Goal: Information Seeking & Learning: Learn about a topic

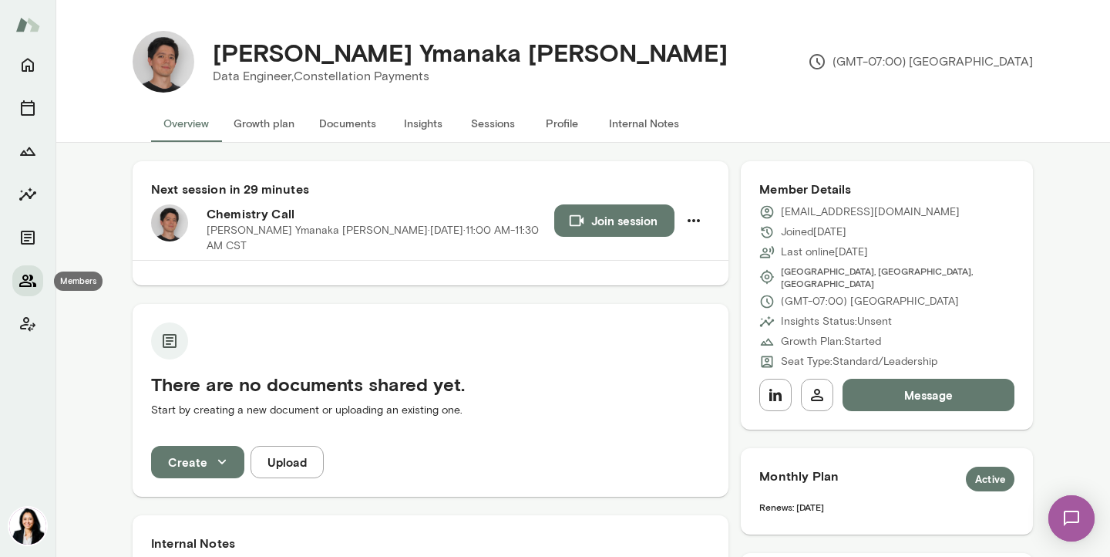
click at [26, 281] on icon "Members" at bounding box center [28, 280] width 19 height 19
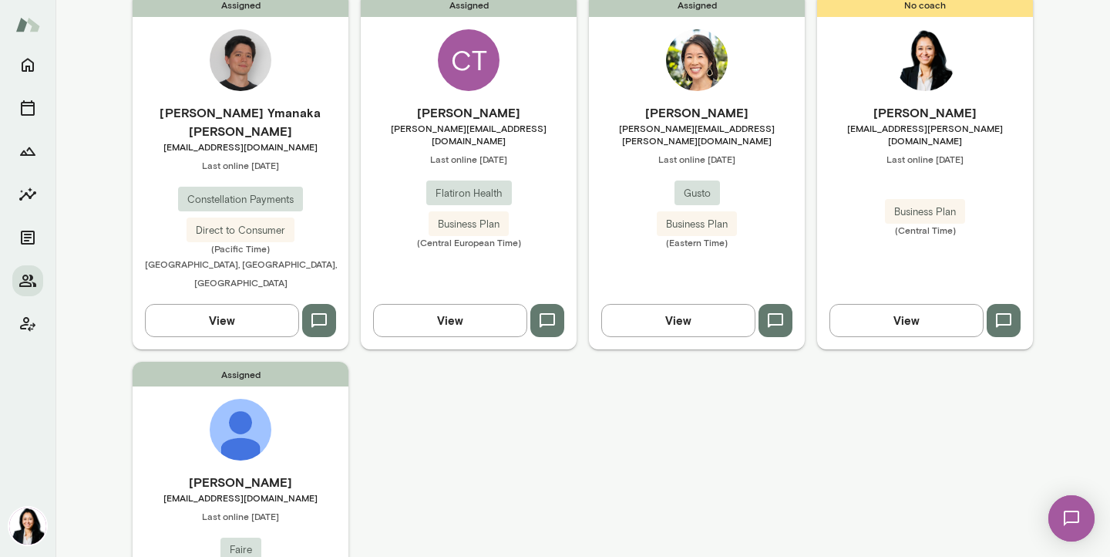
scroll to position [184, 0]
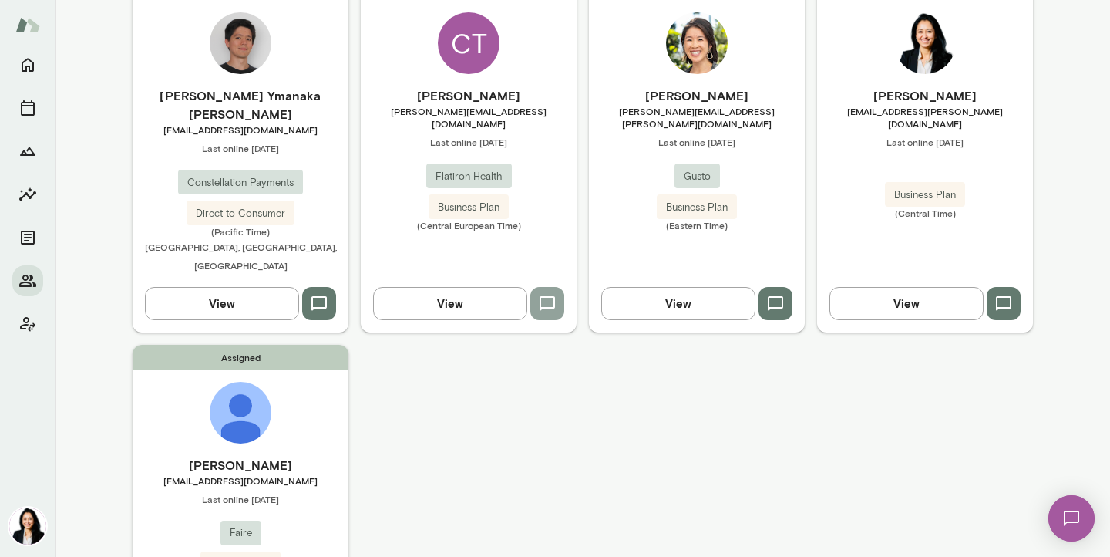
click at [550, 296] on icon "button" at bounding box center [547, 303] width 15 height 15
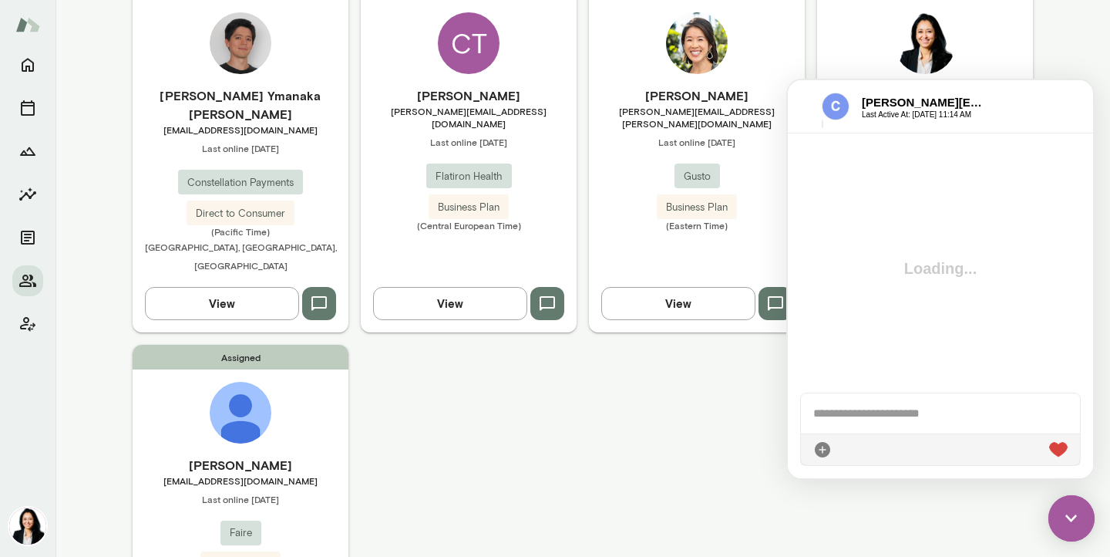
scroll to position [2, 0]
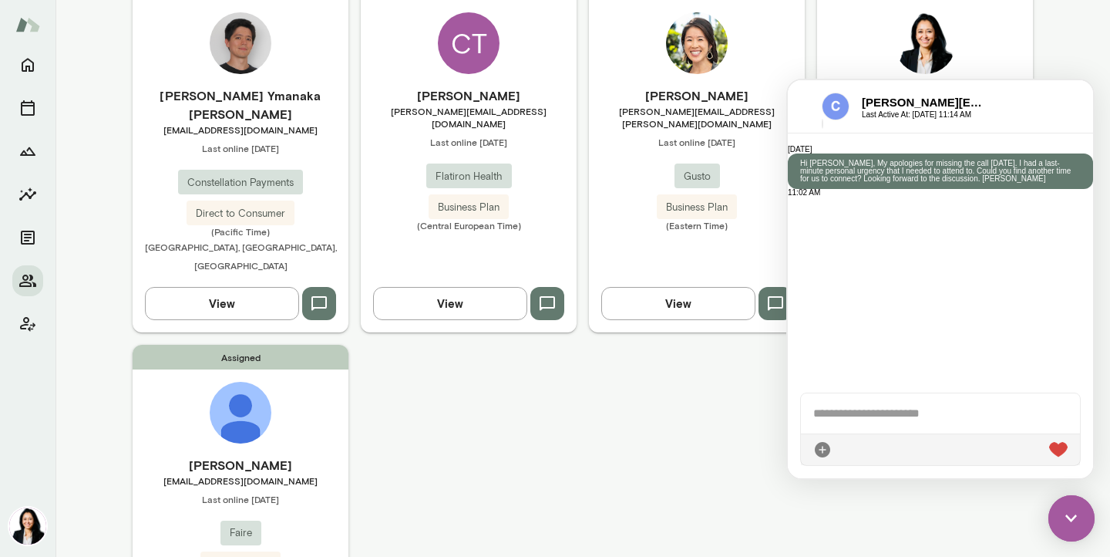
click at [826, 412] on div at bounding box center [940, 413] width 279 height 40
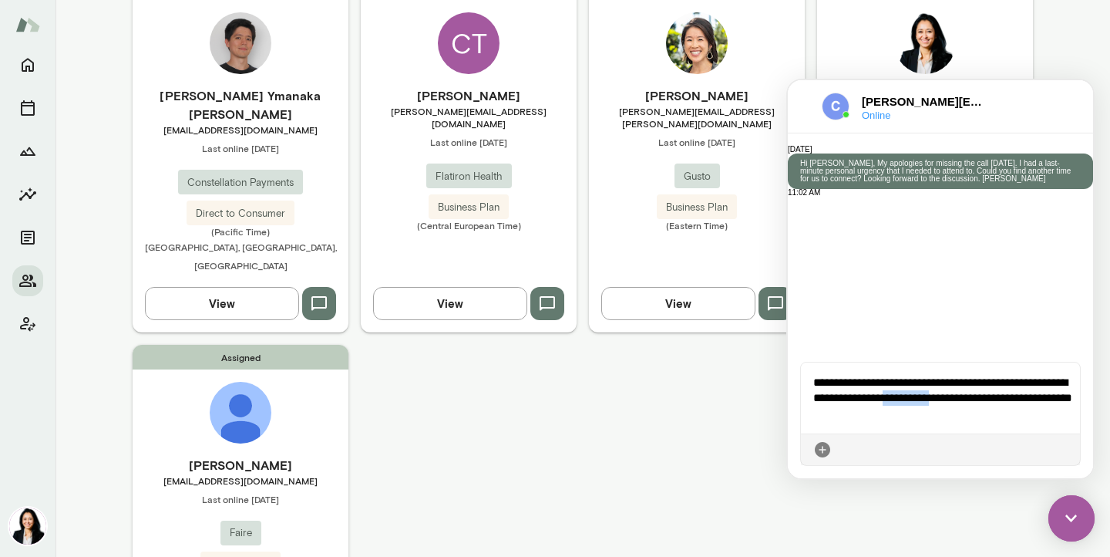
drag, startPoint x: 921, startPoint y: 399, endPoint x: 969, endPoint y: 399, distance: 48.6
click at [969, 399] on div "**********" at bounding box center [940, 397] width 279 height 71
click at [899, 416] on div "**********" at bounding box center [940, 397] width 279 height 71
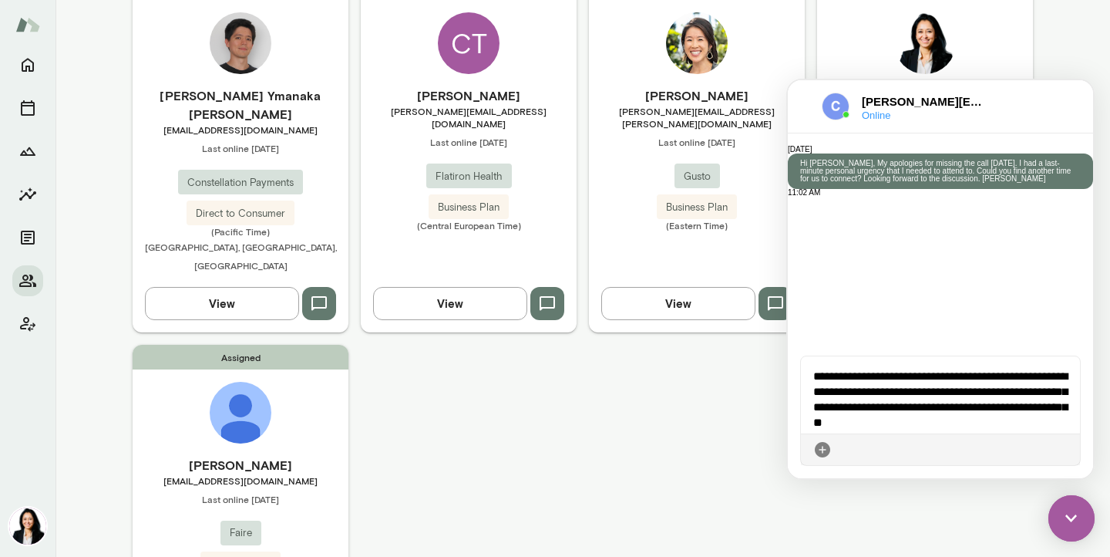
click at [901, 391] on div "**********" at bounding box center [940, 394] width 279 height 77
click at [978, 427] on div "**********" at bounding box center [940, 394] width 279 height 77
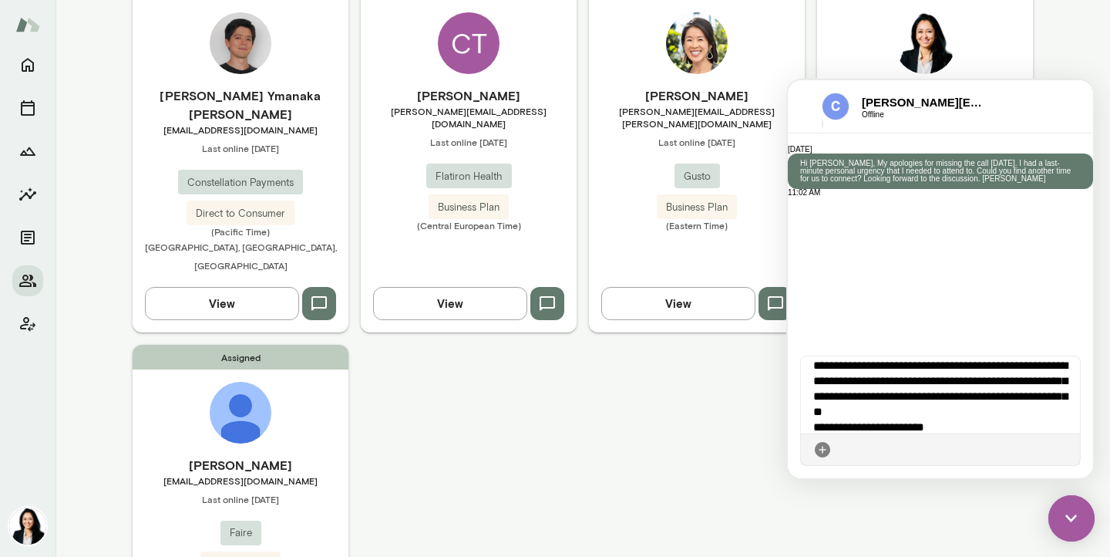
scroll to position [0, 0]
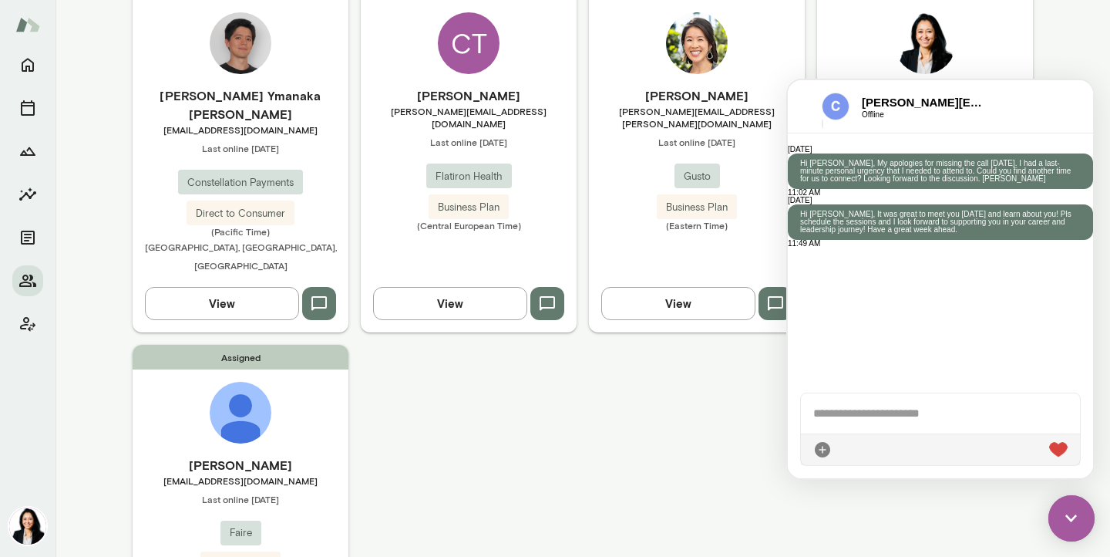
click at [502, 463] on div "Assigned Mateus Ymanaka Barretto mateusyb@gmail.com Last online September 1 Con…" at bounding box center [583, 310] width 901 height 670
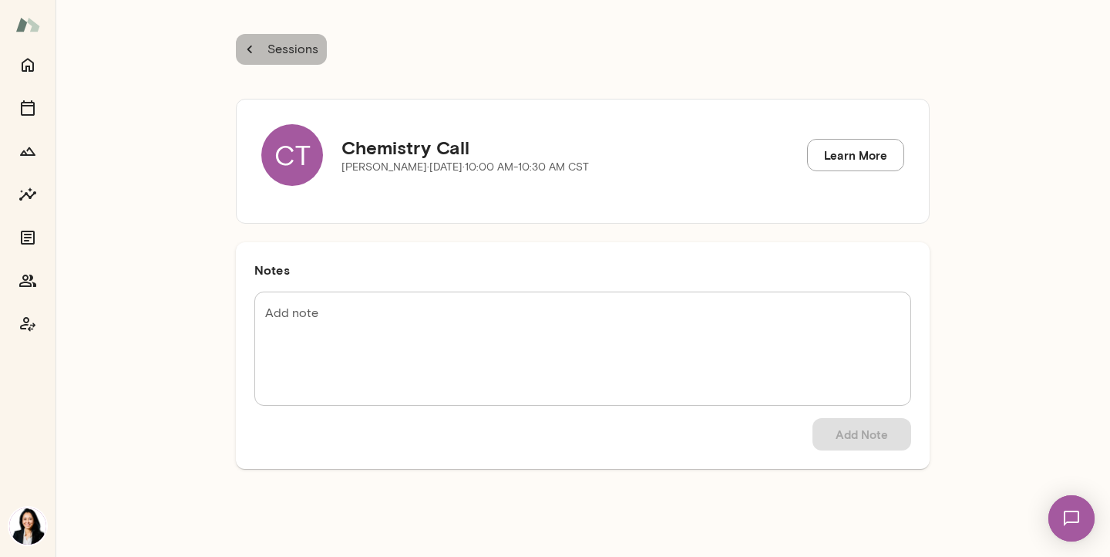
click at [248, 49] on icon "button" at bounding box center [250, 49] width 5 height 8
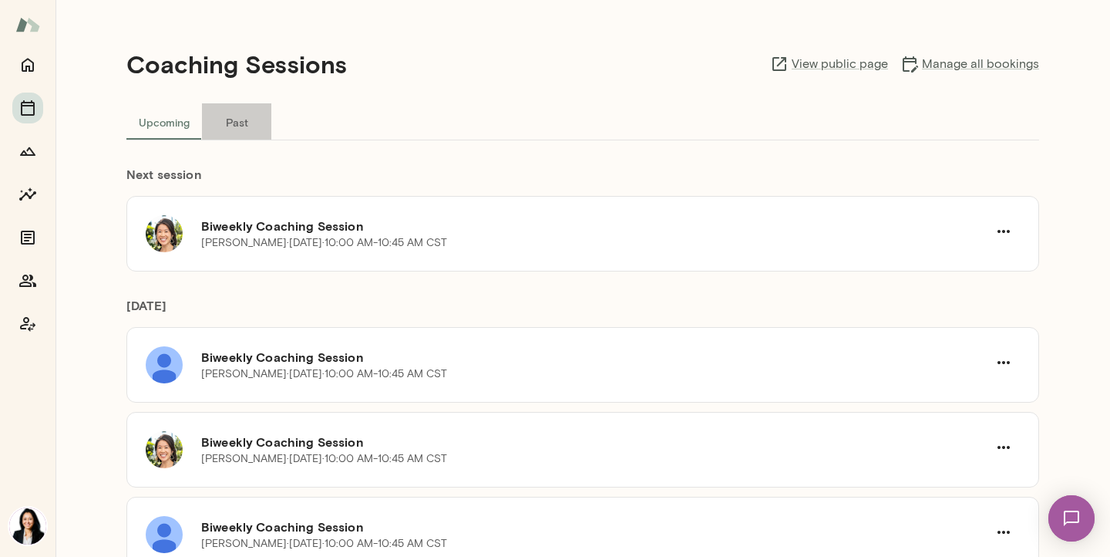
click at [233, 125] on button "Past" at bounding box center [236, 121] width 69 height 37
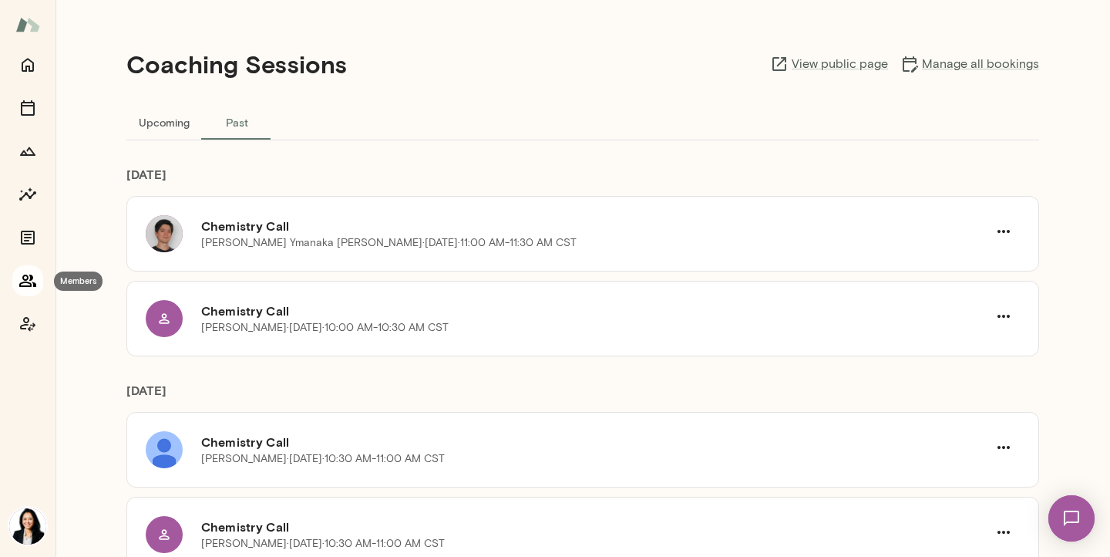
click at [23, 272] on icon "Members" at bounding box center [28, 280] width 19 height 19
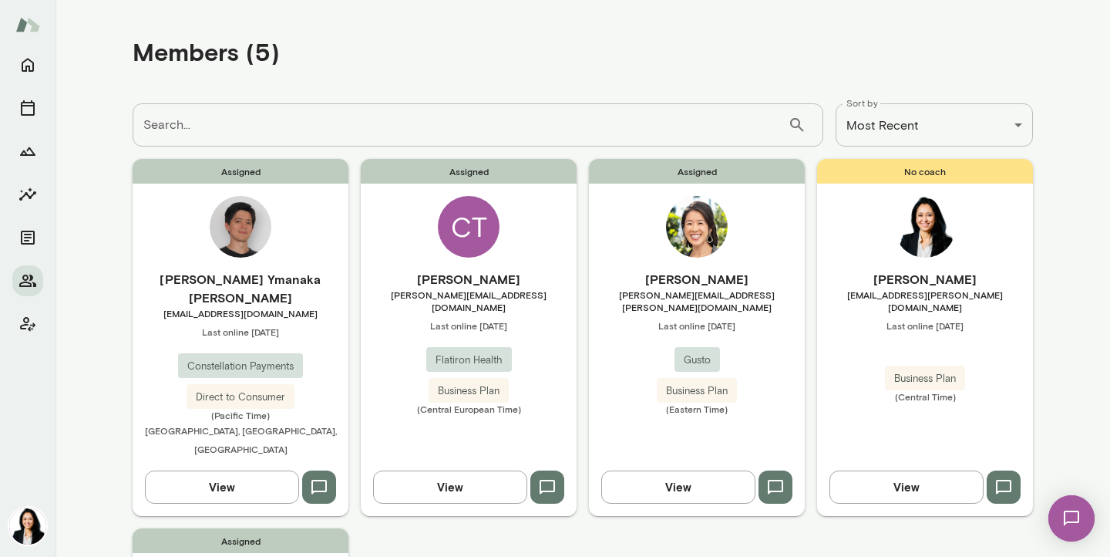
click at [480, 271] on h6 "[PERSON_NAME]" at bounding box center [469, 279] width 216 height 19
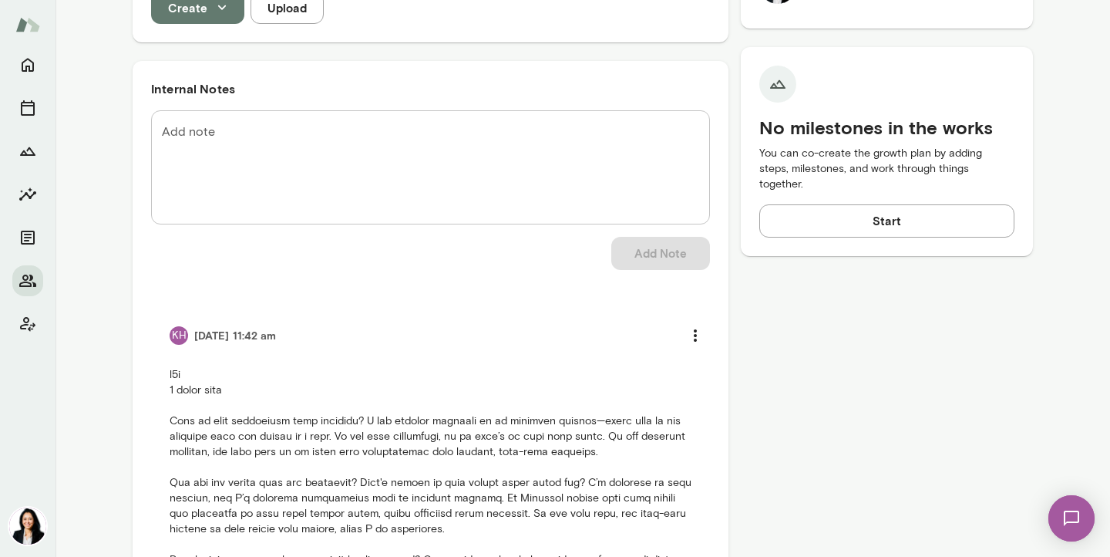
scroll to position [1001, 0]
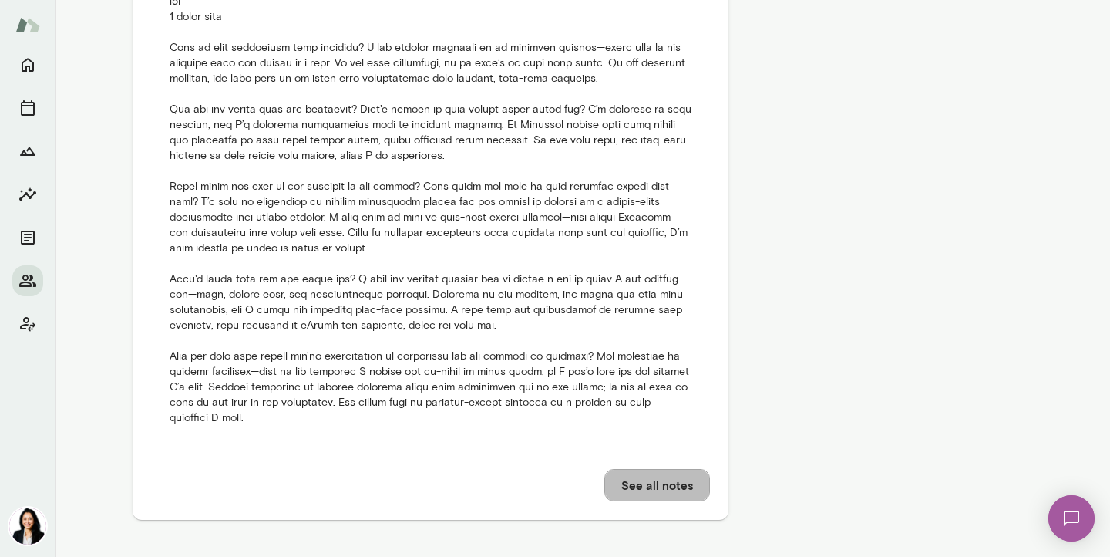
click at [637, 483] on button "See all notes" at bounding box center [658, 485] width 106 height 32
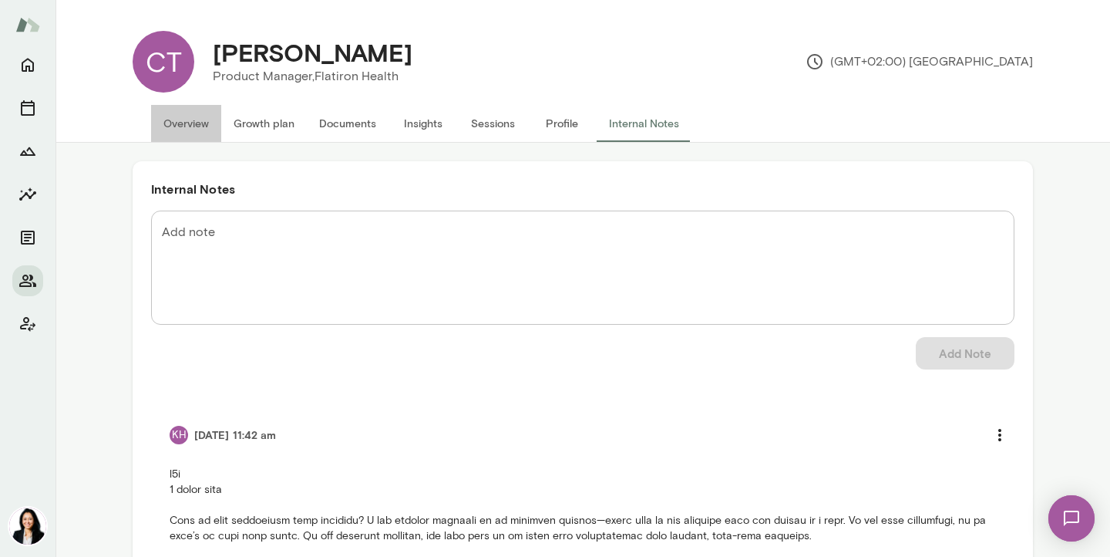
click at [196, 123] on button "Overview" at bounding box center [186, 123] width 70 height 37
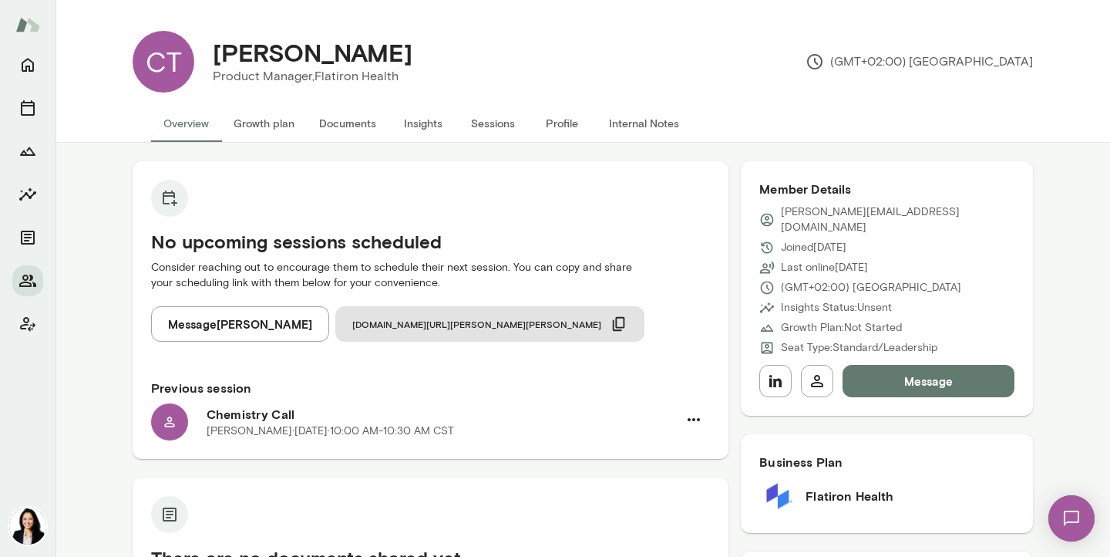
click at [283, 120] on button "Growth plan" at bounding box center [264, 123] width 86 height 37
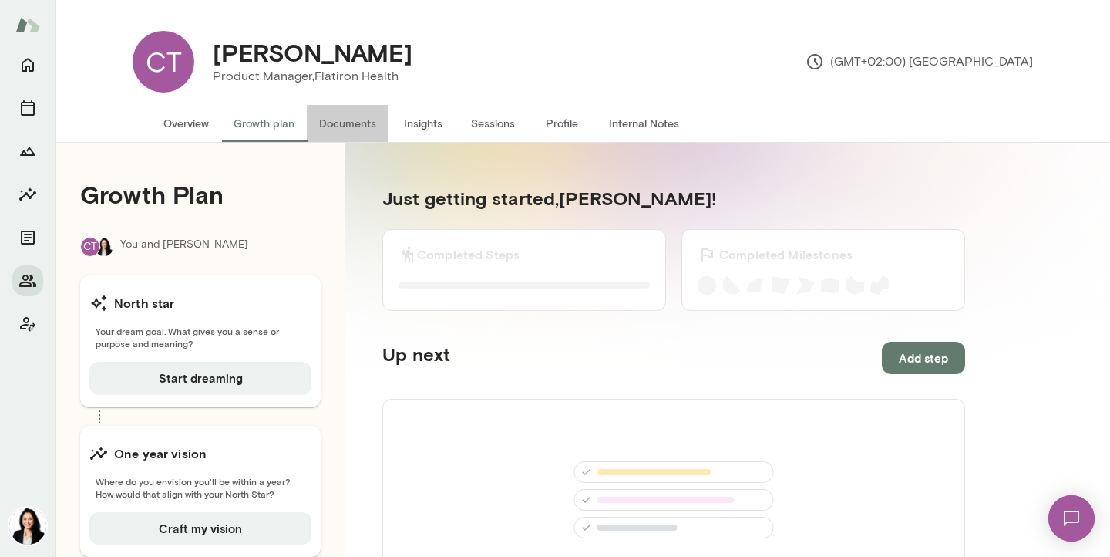
click at [359, 124] on button "Documents" at bounding box center [348, 123] width 82 height 37
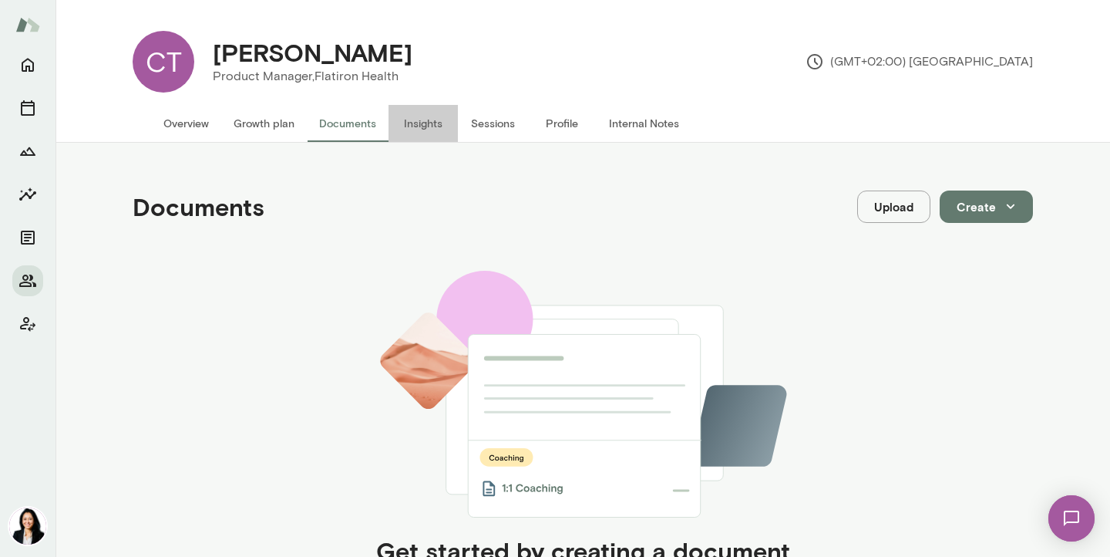
click at [421, 127] on button "Insights" at bounding box center [423, 123] width 69 height 37
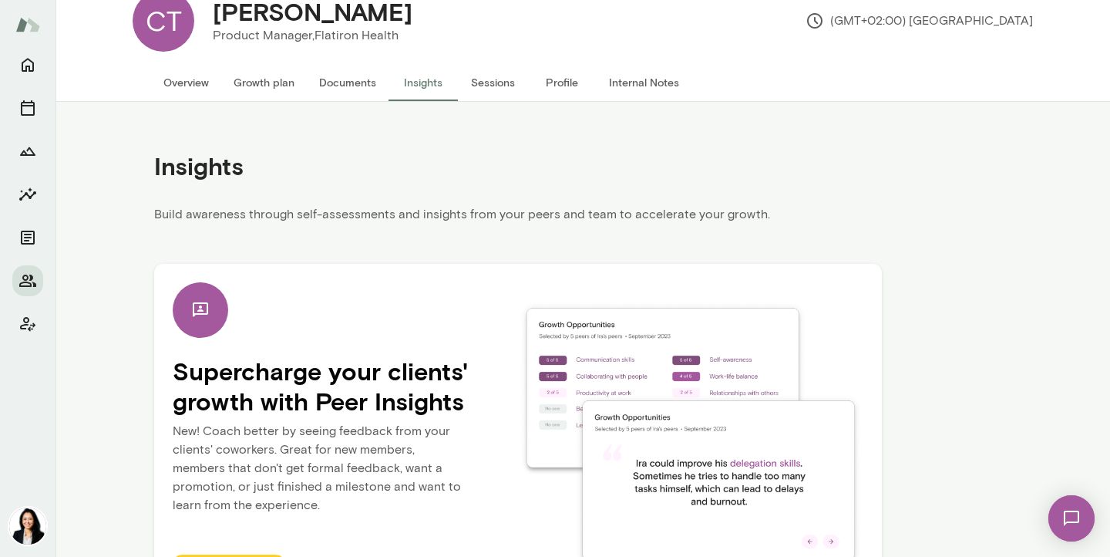
scroll to position [43, 0]
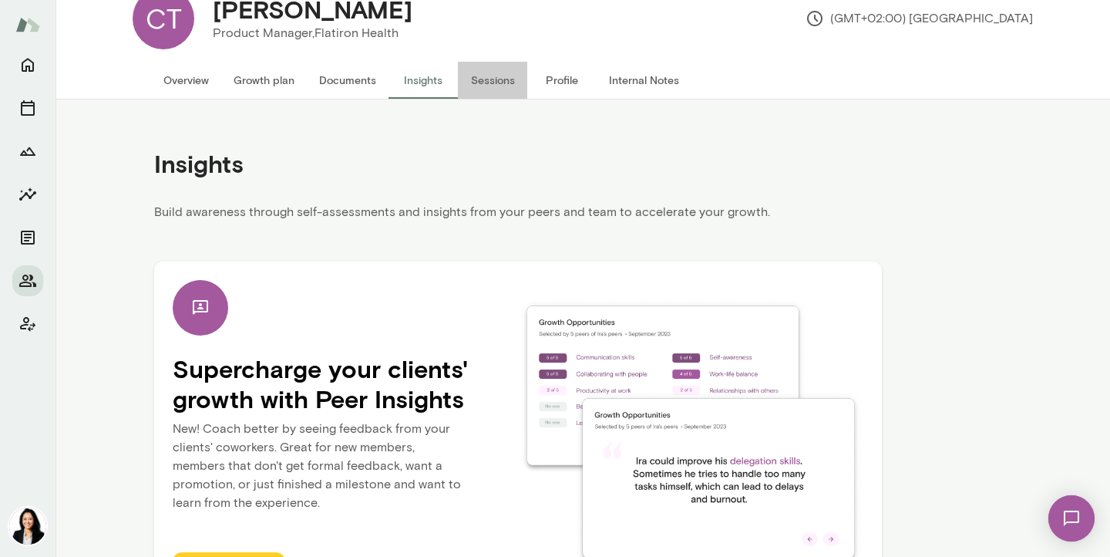
click at [497, 83] on button "Sessions" at bounding box center [492, 80] width 69 height 37
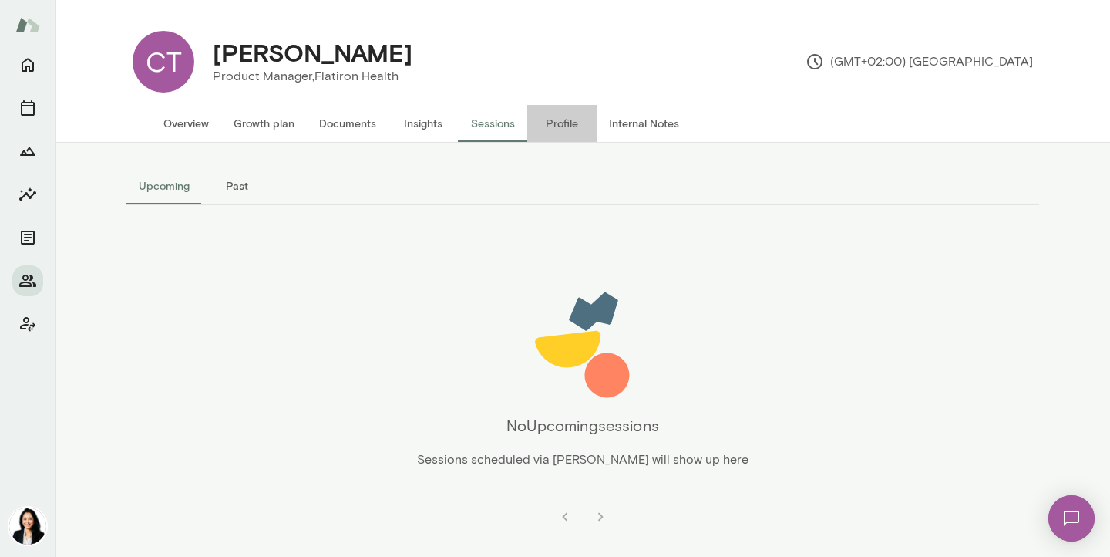
click at [567, 123] on button "Profile" at bounding box center [561, 123] width 69 height 37
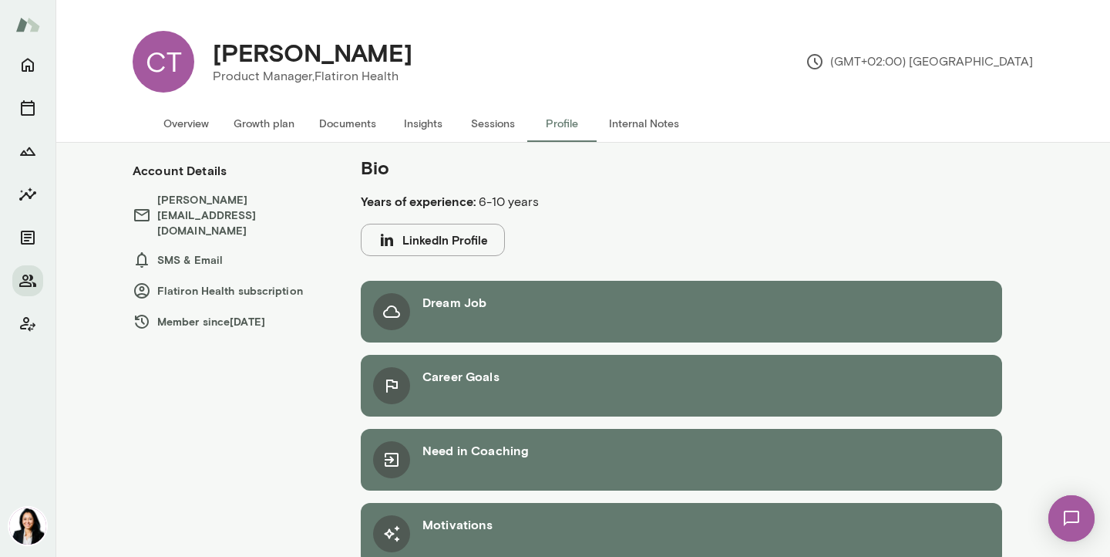
click at [637, 118] on button "Internal Notes" at bounding box center [644, 123] width 95 height 37
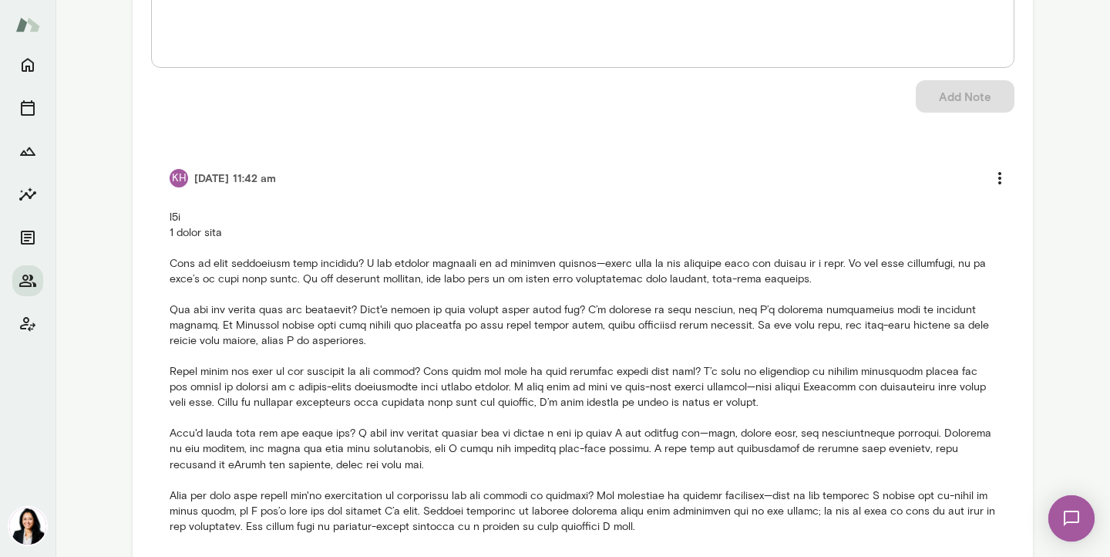
scroll to position [301, 0]
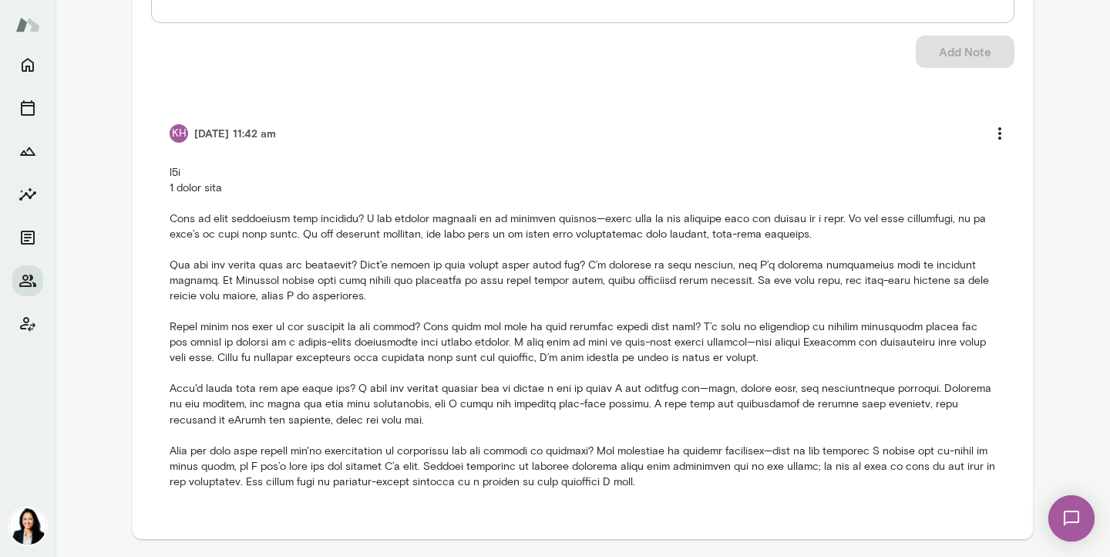
click at [1074, 523] on img at bounding box center [1071, 518] width 63 height 63
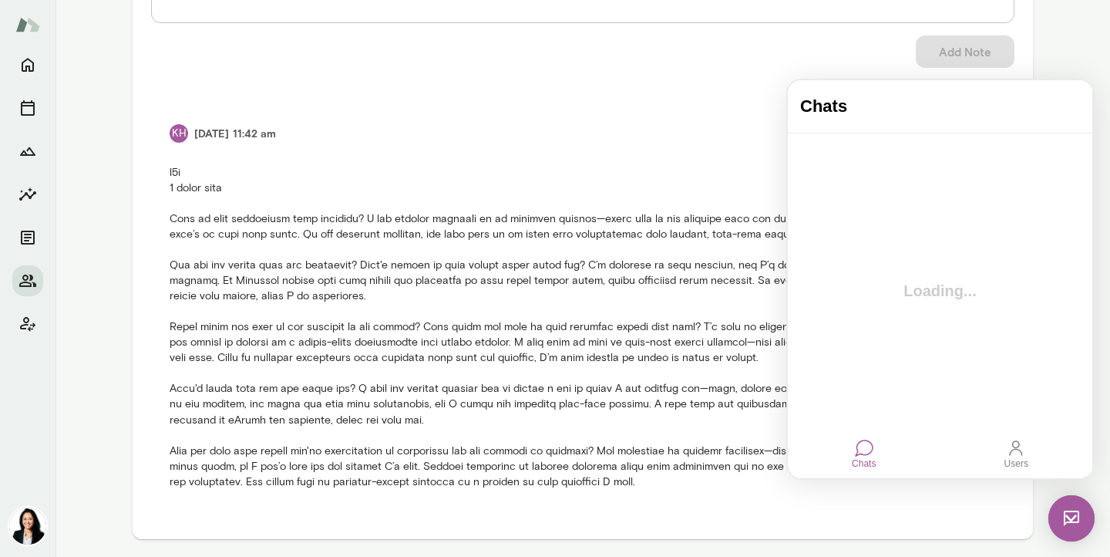
scroll to position [0, 0]
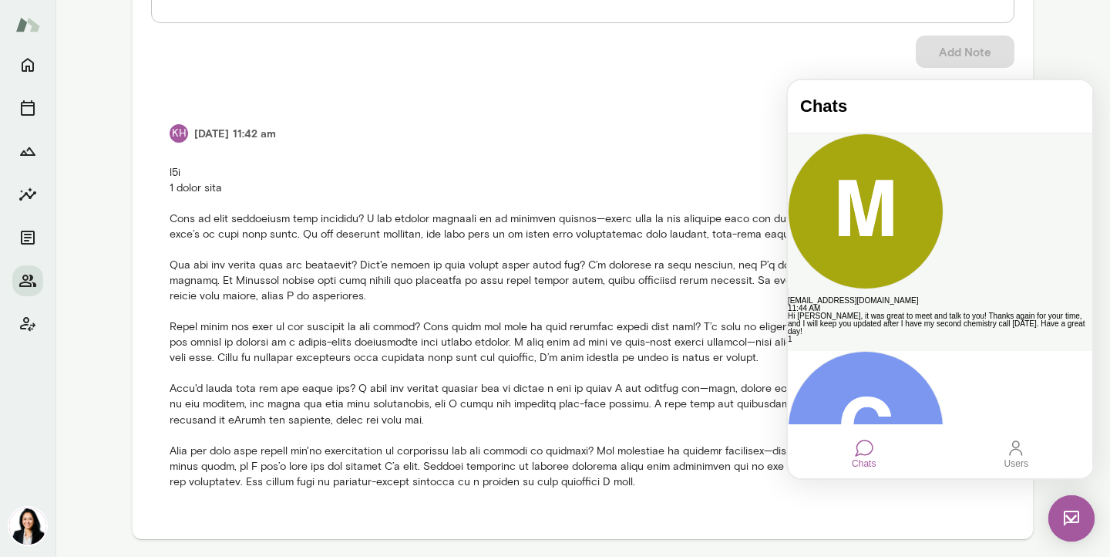
click at [951, 312] on div "Hi Monica, it was great to meet and talk to you! Thanks again for your time, an…" at bounding box center [940, 323] width 305 height 23
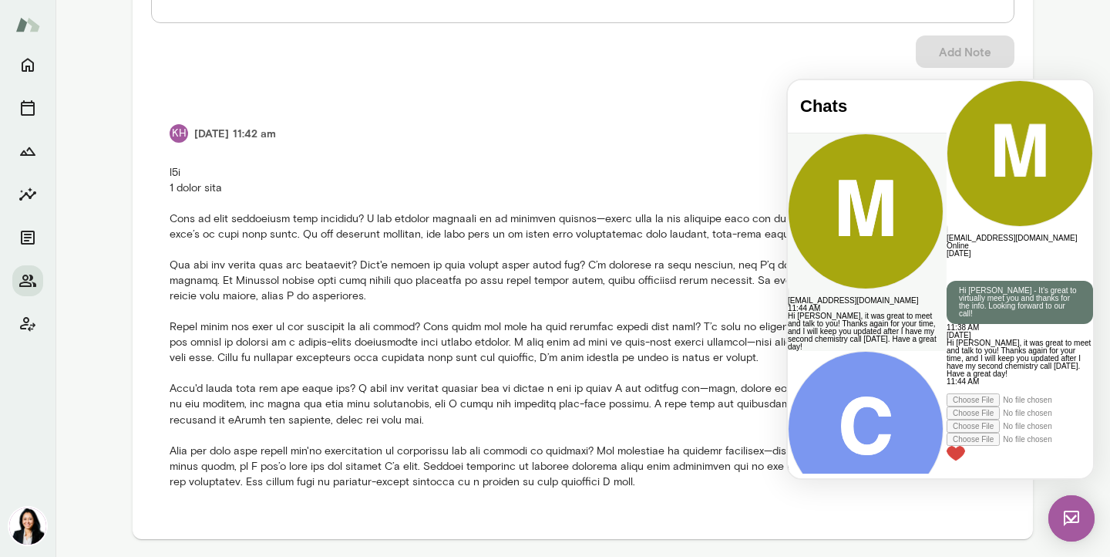
scroll to position [69, 0]
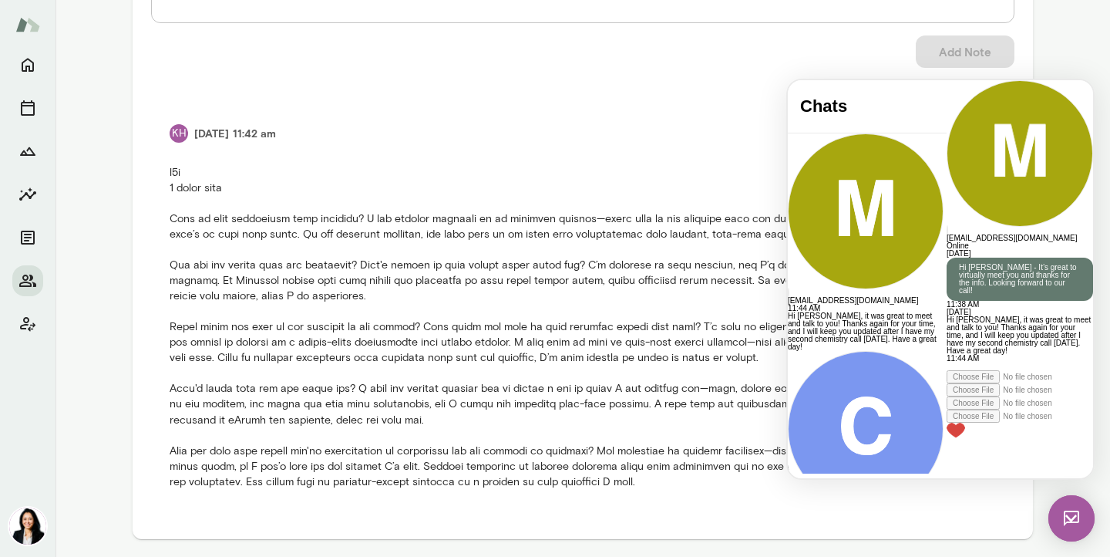
click at [947, 370] on div at bounding box center [1020, 366] width 146 height 8
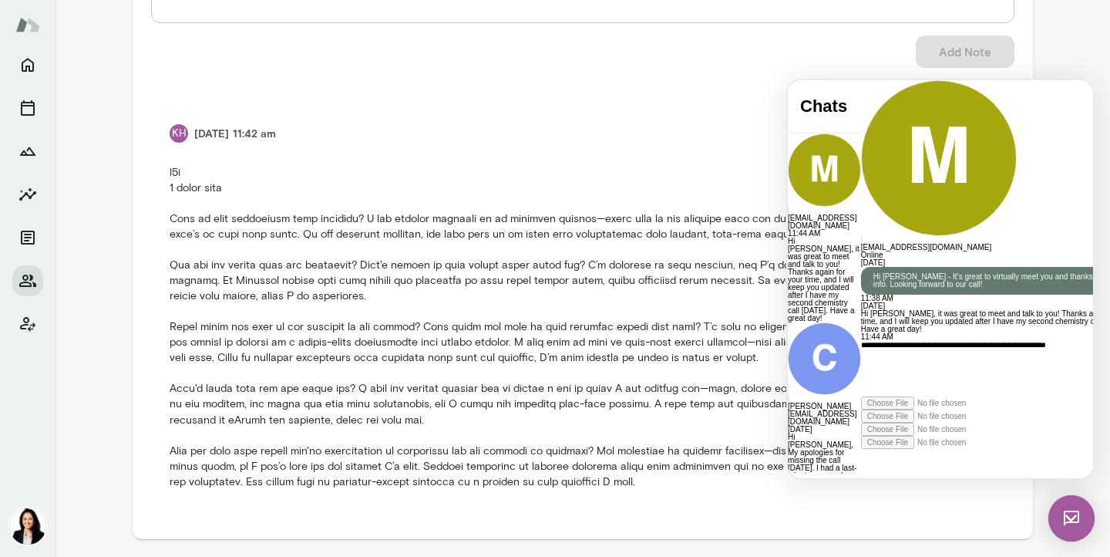
click at [996, 396] on div "**********" at bounding box center [1000, 369] width 279 height 56
click at [924, 396] on div "**********" at bounding box center [1000, 369] width 279 height 56
drag, startPoint x: 898, startPoint y: 413, endPoint x: 857, endPoint y: 413, distance: 40.9
click at [861, 396] on div "**********" at bounding box center [1000, 369] width 279 height 56
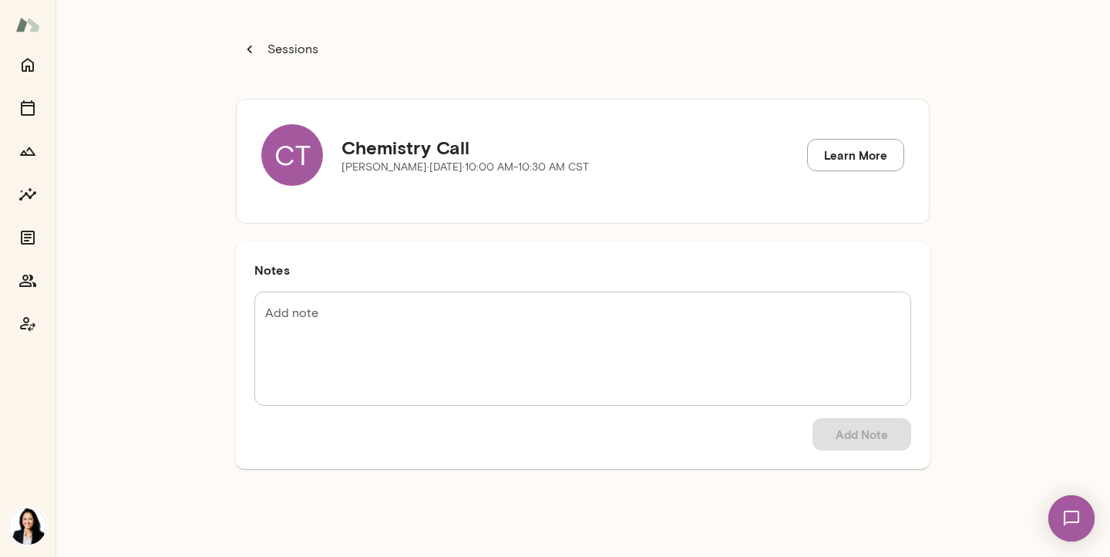
click at [296, 53] on p "Sessions" at bounding box center [291, 49] width 54 height 19
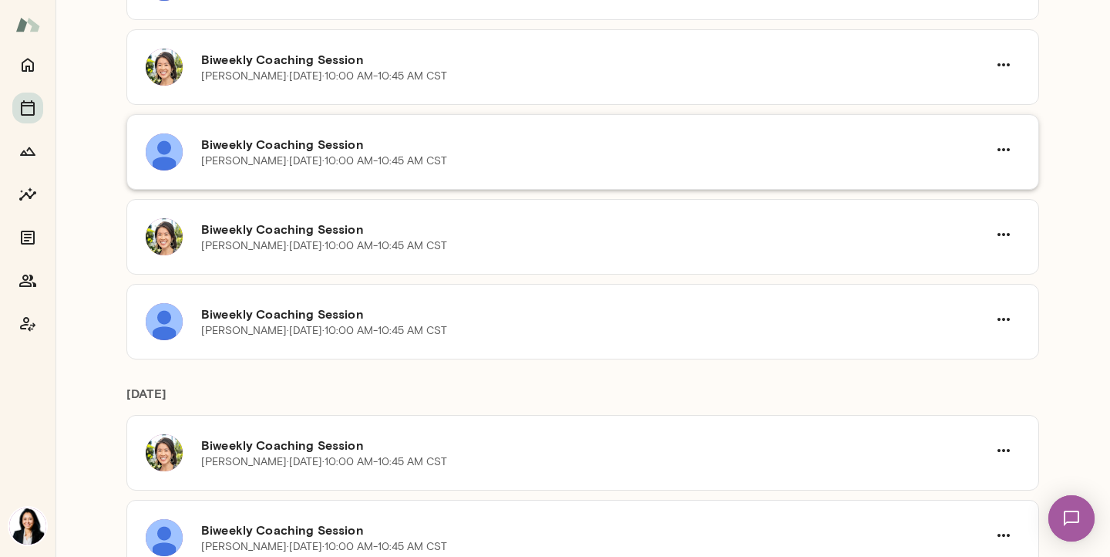
scroll to position [1506, 0]
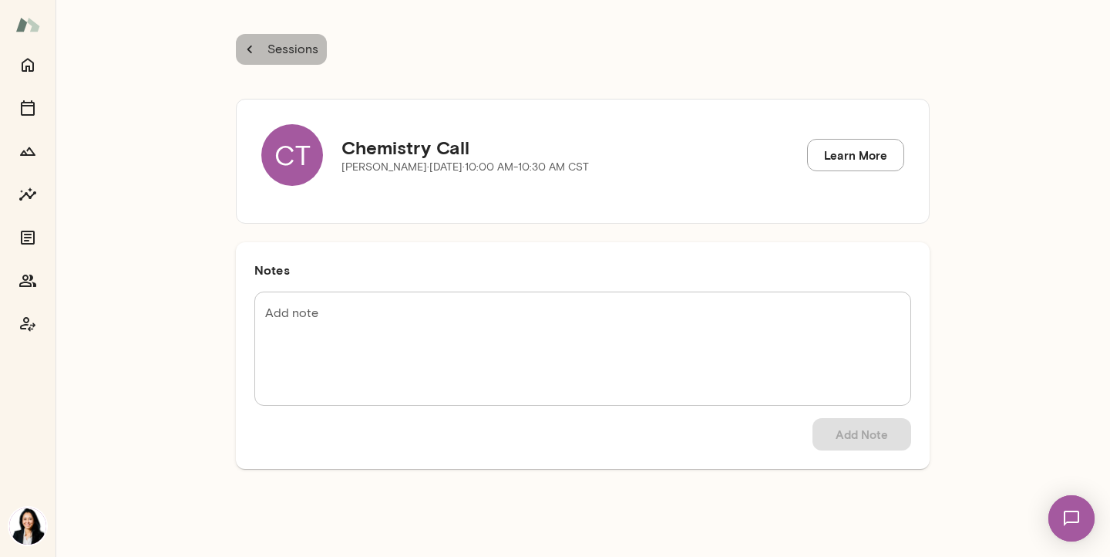
click at [271, 46] on p "Sessions" at bounding box center [291, 49] width 54 height 19
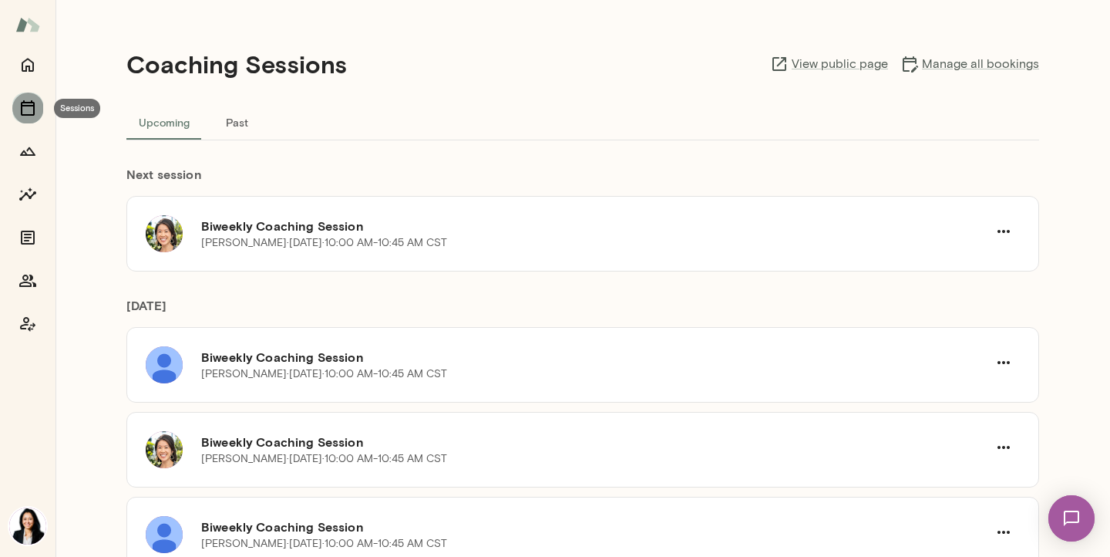
click at [25, 107] on icon "Sessions" at bounding box center [28, 108] width 19 height 19
click at [30, 107] on icon "Sessions" at bounding box center [28, 108] width 19 height 19
click at [30, 108] on icon "Sessions" at bounding box center [28, 108] width 19 height 19
click at [24, 279] on icon "Members" at bounding box center [27, 280] width 17 height 12
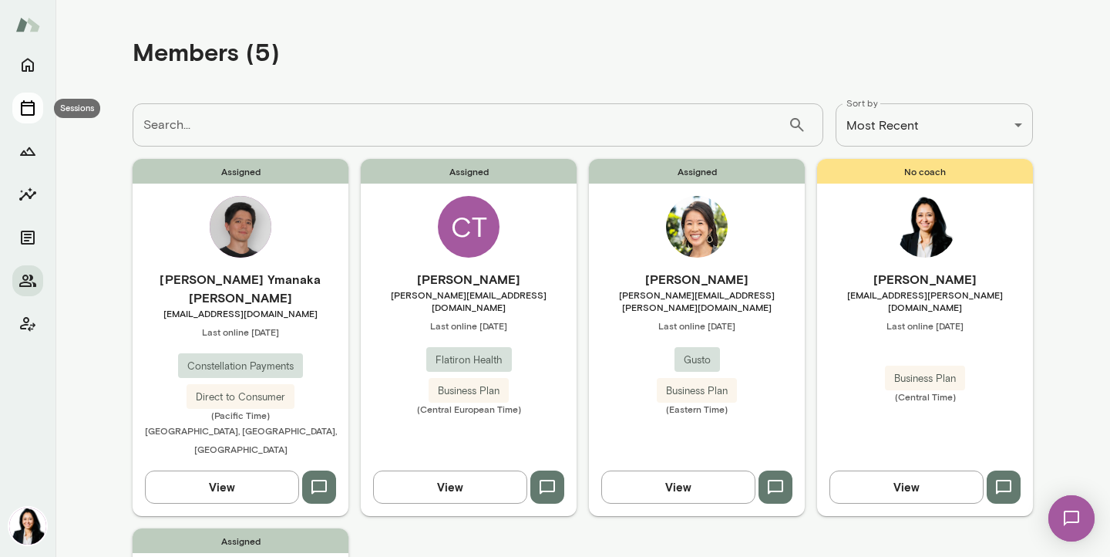
click at [25, 109] on icon "Sessions" at bounding box center [28, 108] width 19 height 19
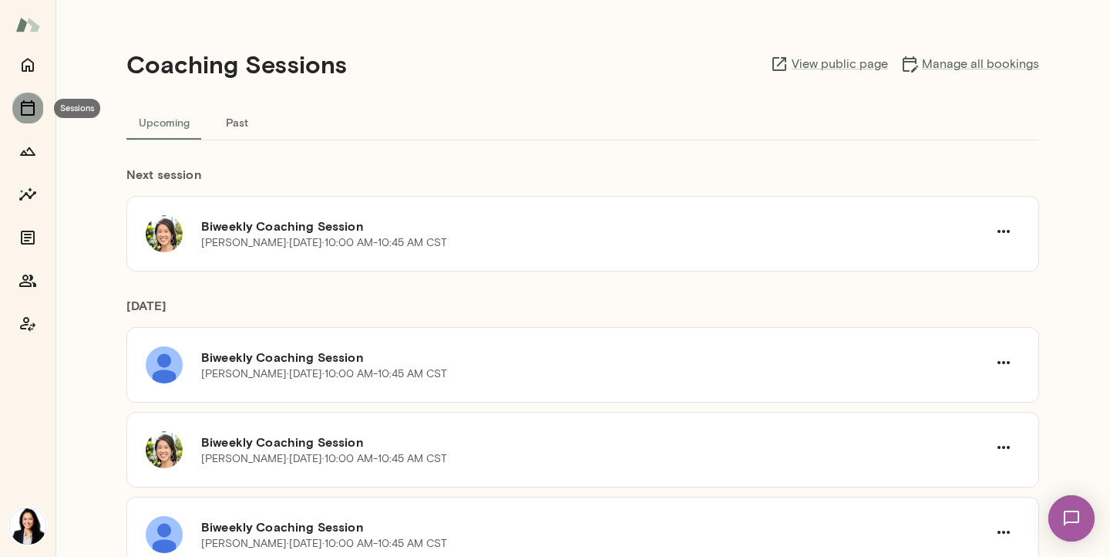
click at [25, 109] on icon "Sessions" at bounding box center [28, 108] width 19 height 19
click at [24, 103] on icon "Sessions" at bounding box center [28, 108] width 19 height 19
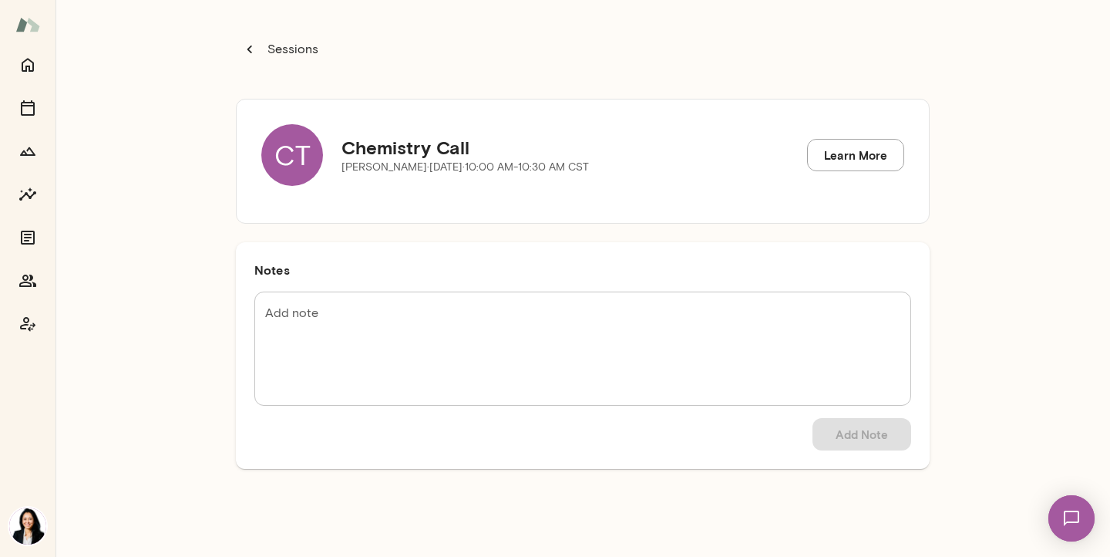
click at [830, 155] on link "Learn More" at bounding box center [855, 155] width 97 height 32
click at [248, 45] on icon "button" at bounding box center [249, 49] width 17 height 17
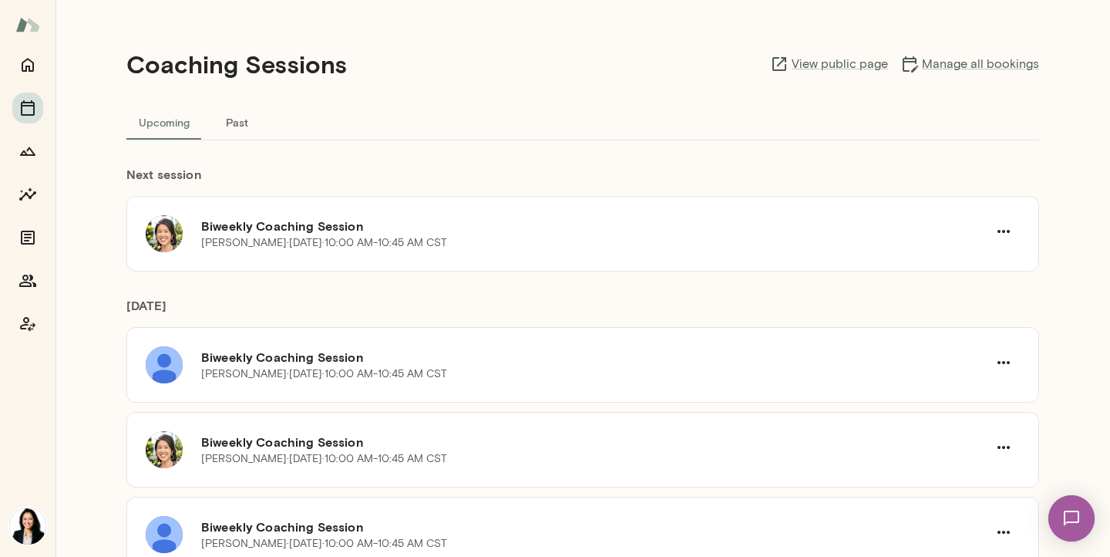
click at [241, 119] on button "Past" at bounding box center [236, 121] width 69 height 37
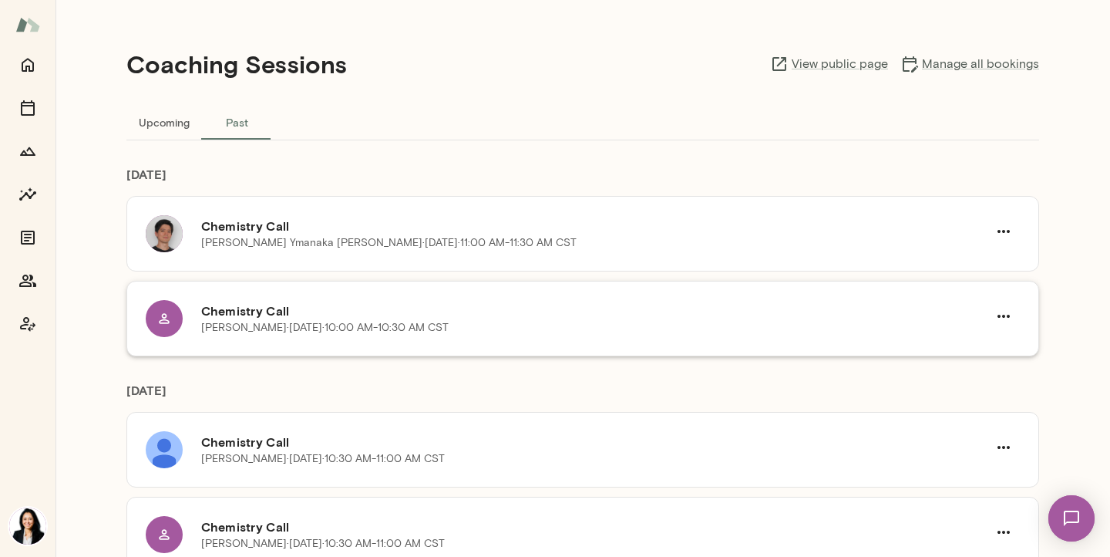
click at [628, 314] on h6 "Chemistry Call" at bounding box center [594, 310] width 786 height 19
